Goal: Task Accomplishment & Management: Manage account settings

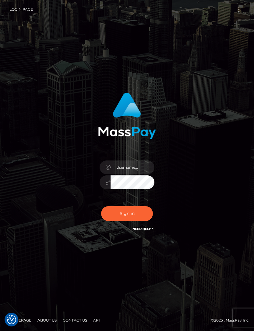
checkbox input "true"
type input "indigogomountoya@gmail.com"
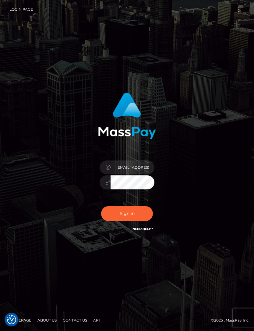
click at [135, 221] on button "Sign in" at bounding box center [127, 213] width 52 height 15
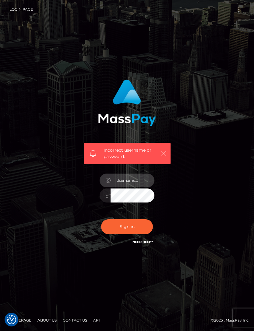
click at [132, 188] on input "text" at bounding box center [133, 181] width 44 height 14
click at [215, 162] on div "Incorrect username or password." at bounding box center [127, 166] width 220 height 182
click at [131, 188] on input "text" at bounding box center [133, 181] width 44 height 14
type input "indigogomountoya@gmail.com"
click at [136, 234] on button "Sign in" at bounding box center [127, 227] width 52 height 15
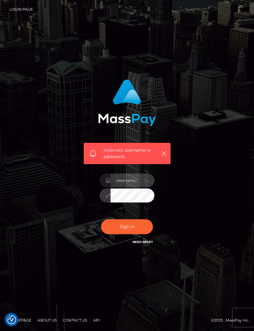
click at [129, 188] on input "text" at bounding box center [133, 181] width 44 height 14
type input "indigogomountoya@gmail.com"
click at [193, 113] on div "Incorrect username or password. indigogomountoya@gmail.com" at bounding box center [127, 166] width 220 height 182
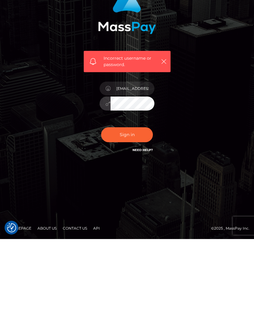
click at [117, 220] on button "Sign in" at bounding box center [127, 227] width 52 height 15
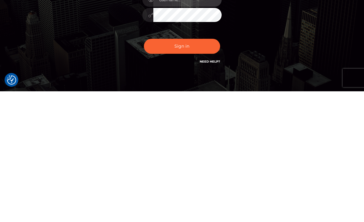
scroll to position [45, 0]
